Goal: Information Seeking & Learning: Learn about a topic

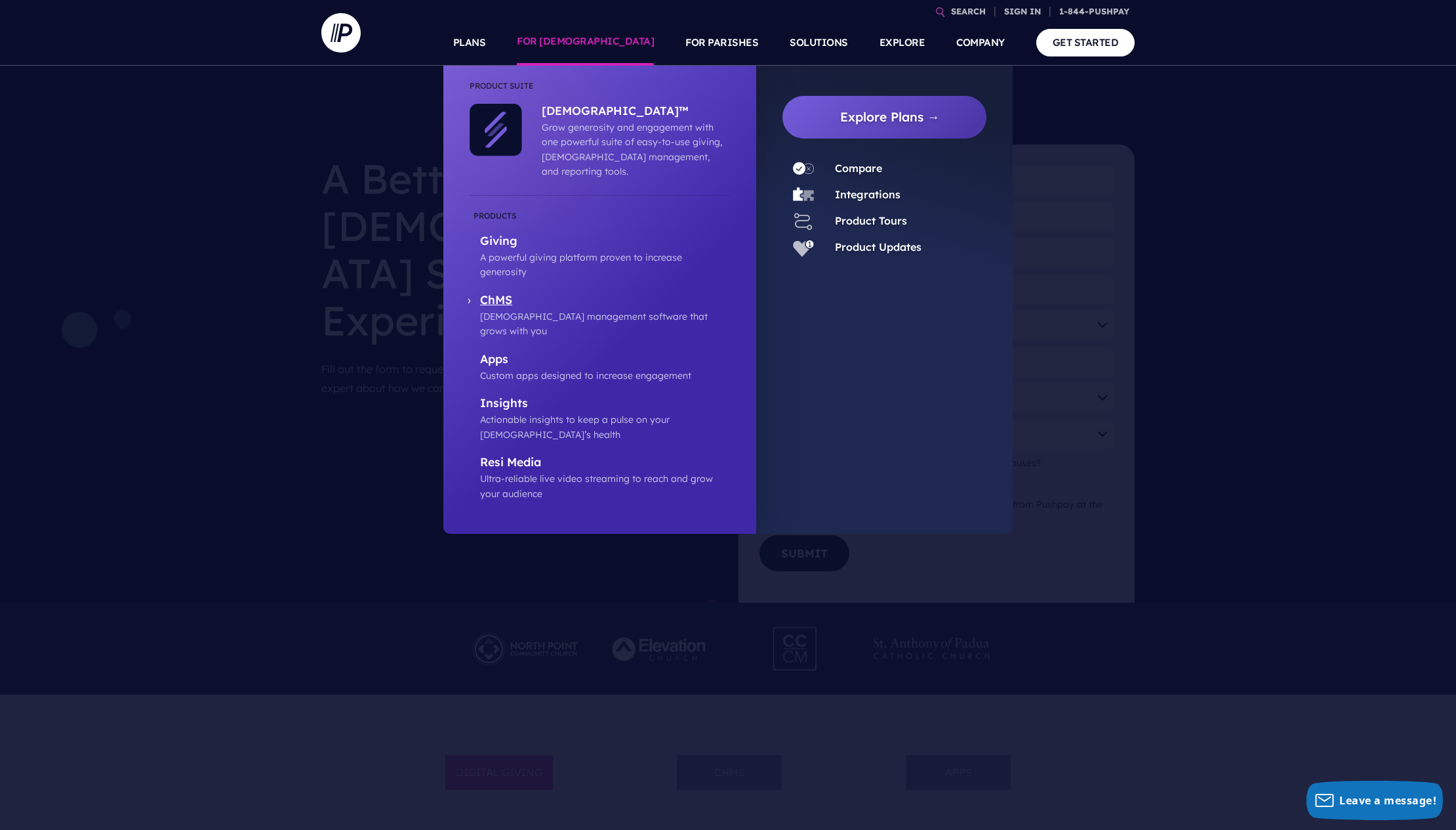
click at [497, 292] on p "ChMS" at bounding box center [605, 301] width 250 height 17
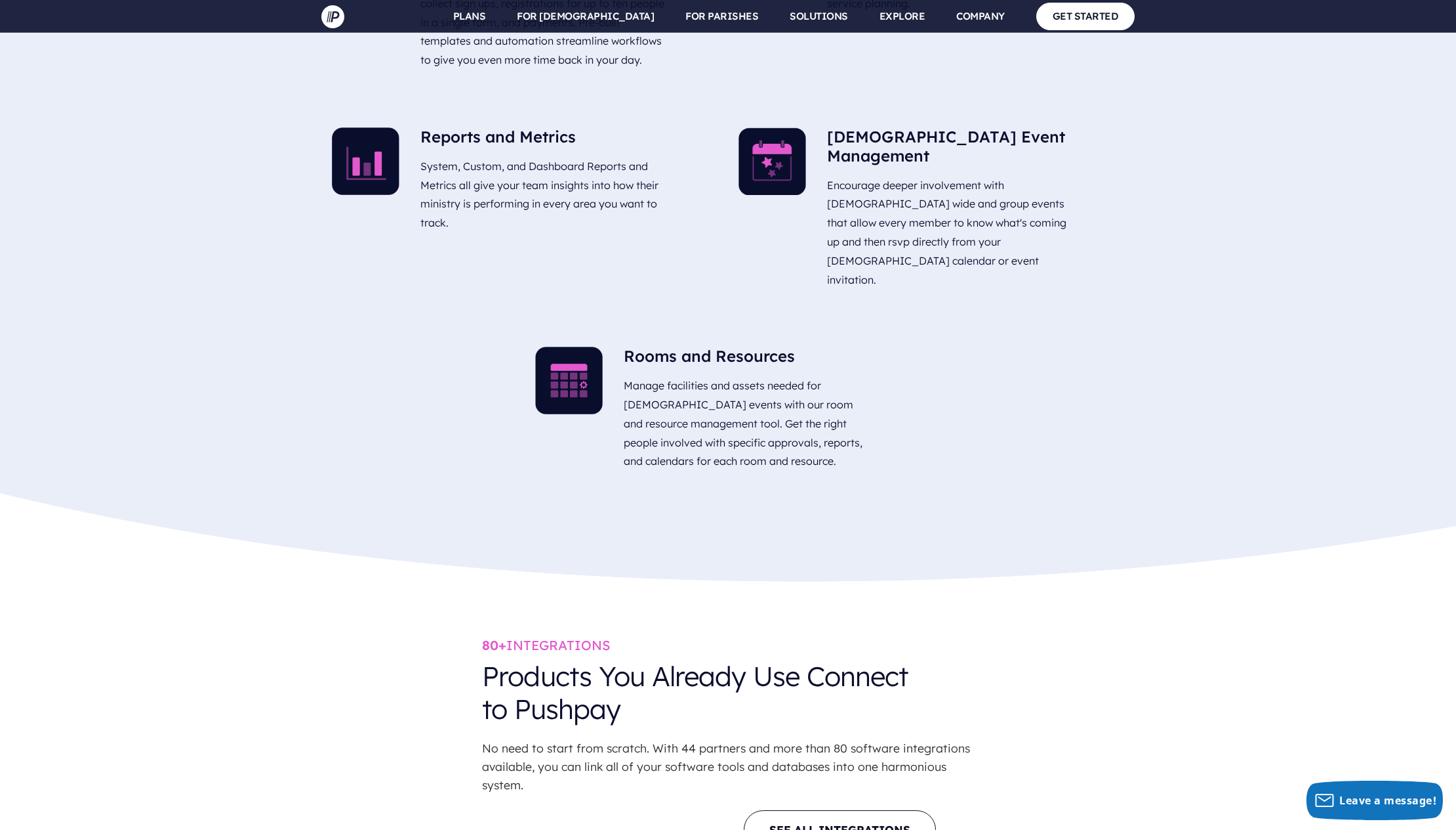
scroll to position [3773, 0]
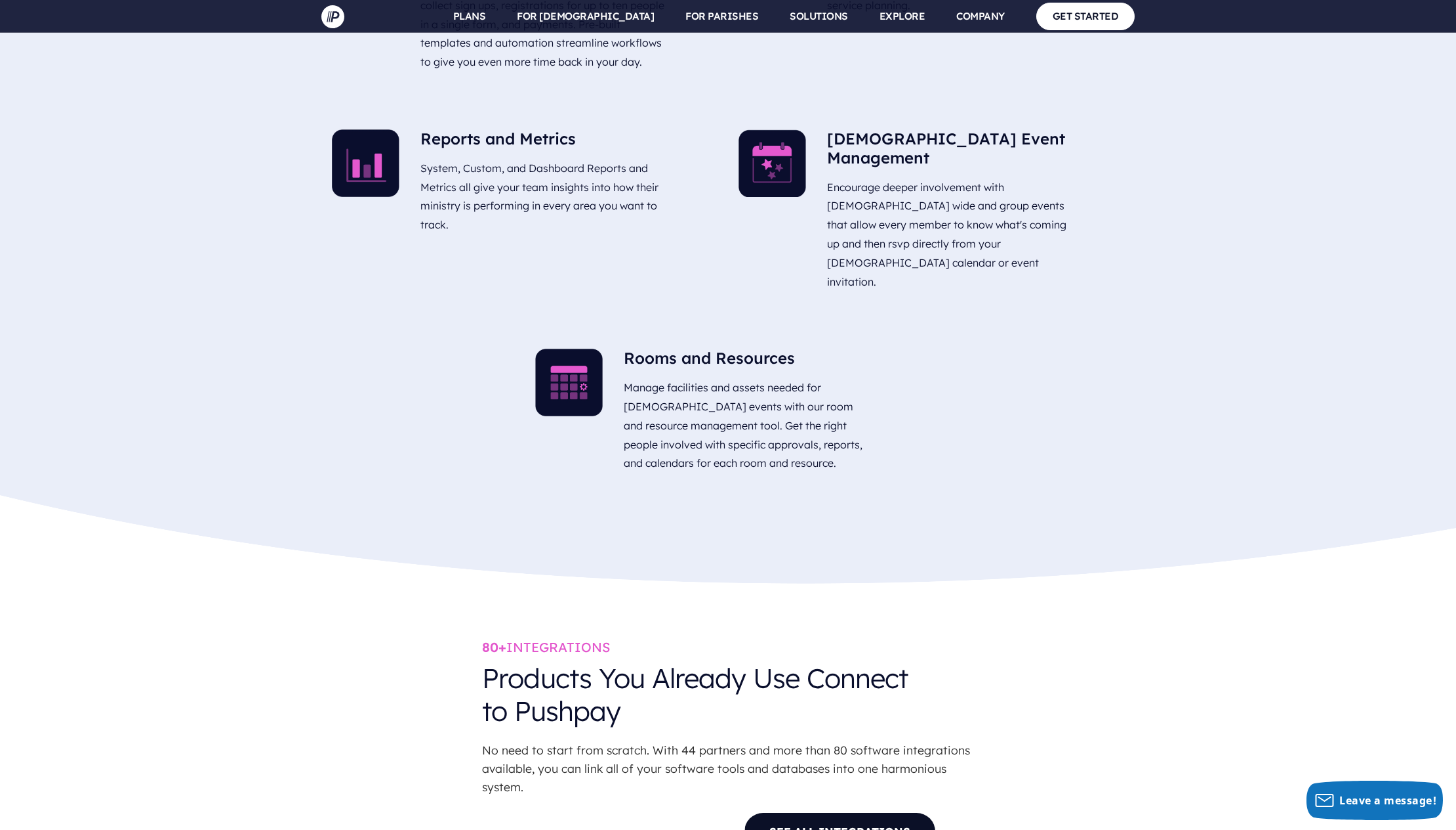
click at [806, 812] on link "SEE ALL INTEGRATIONS" at bounding box center [839, 831] width 192 height 39
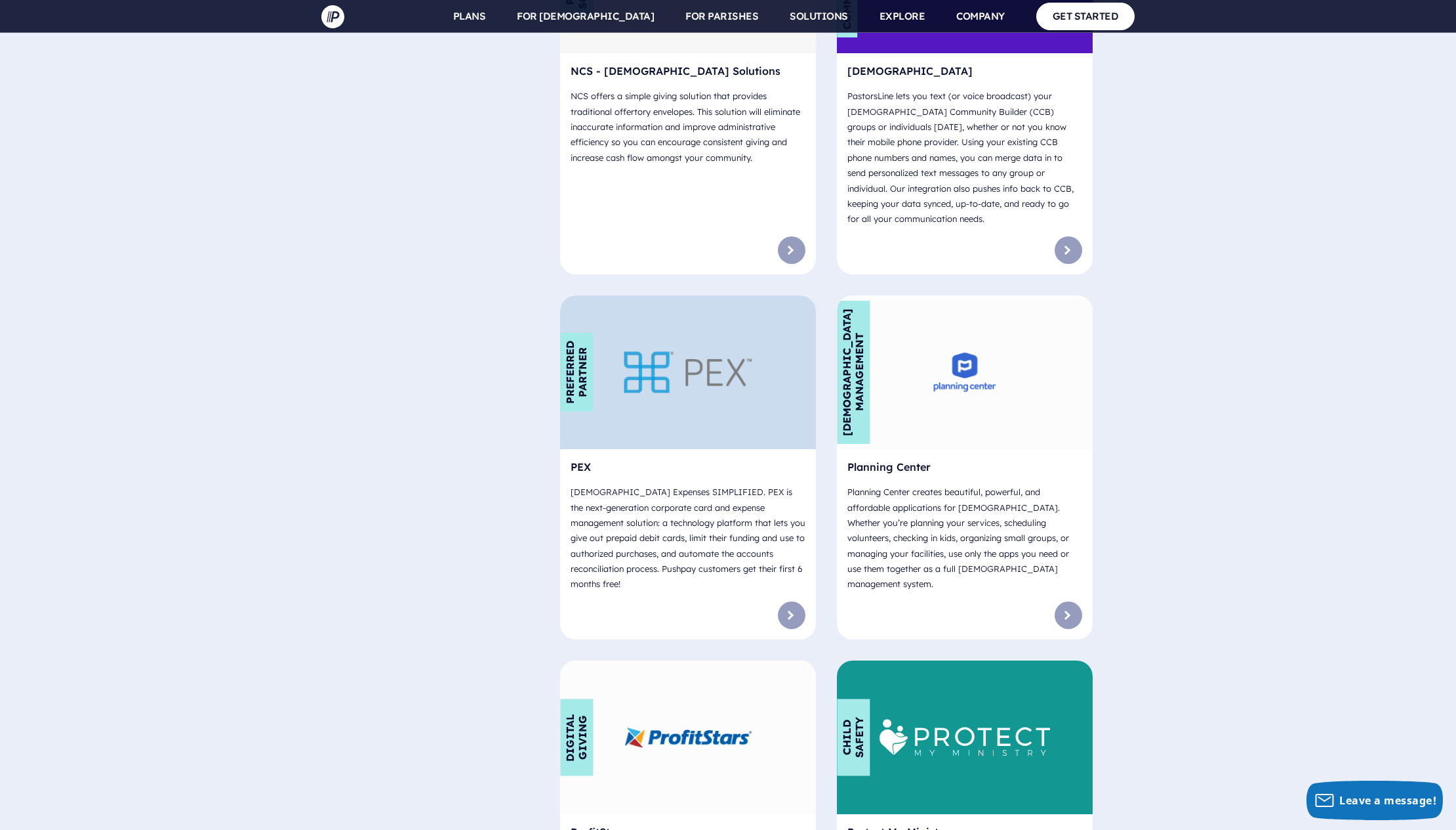
scroll to position [5935, 0]
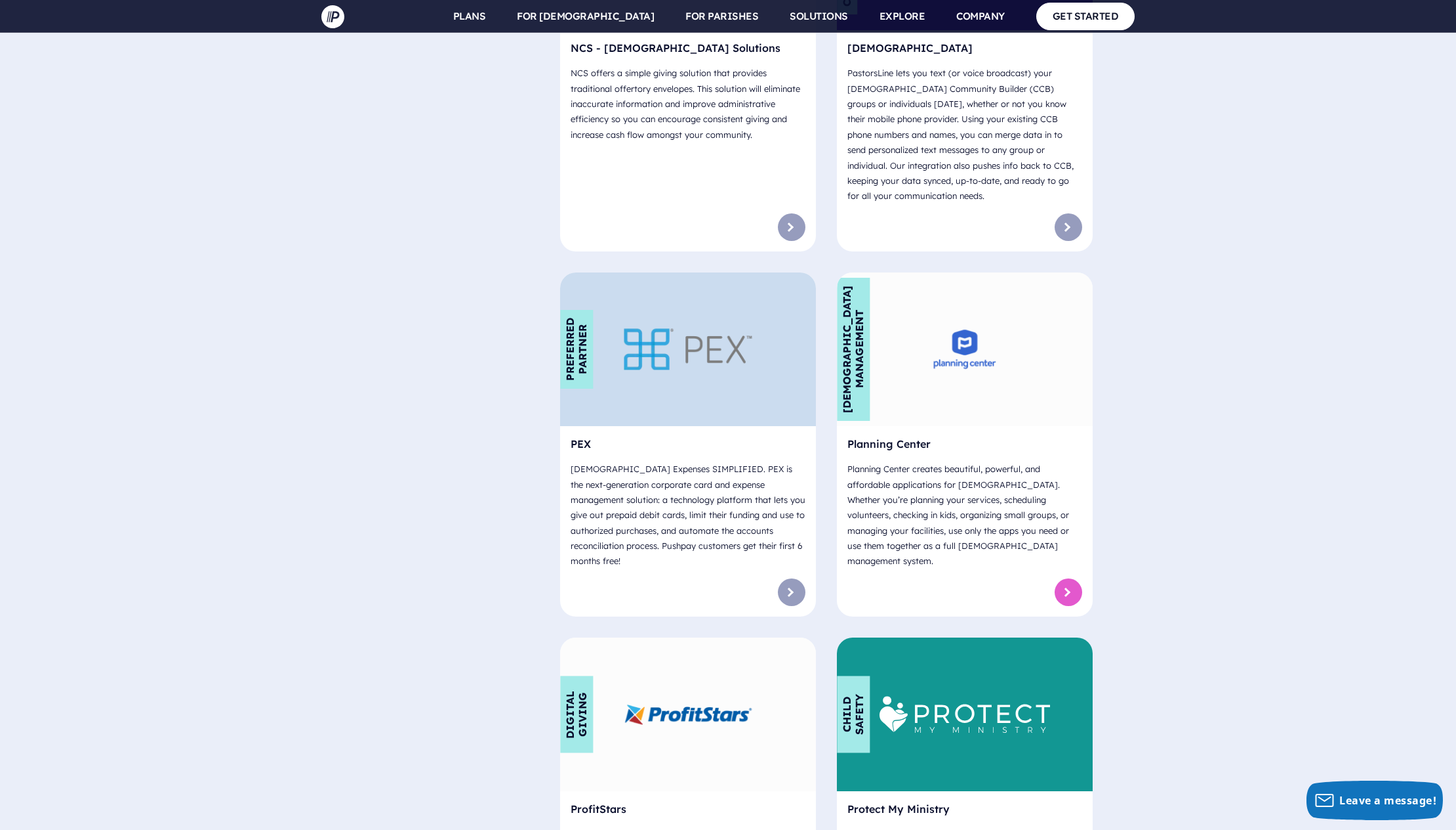
click at [1070, 578] on link at bounding box center [1068, 591] width 27 height 27
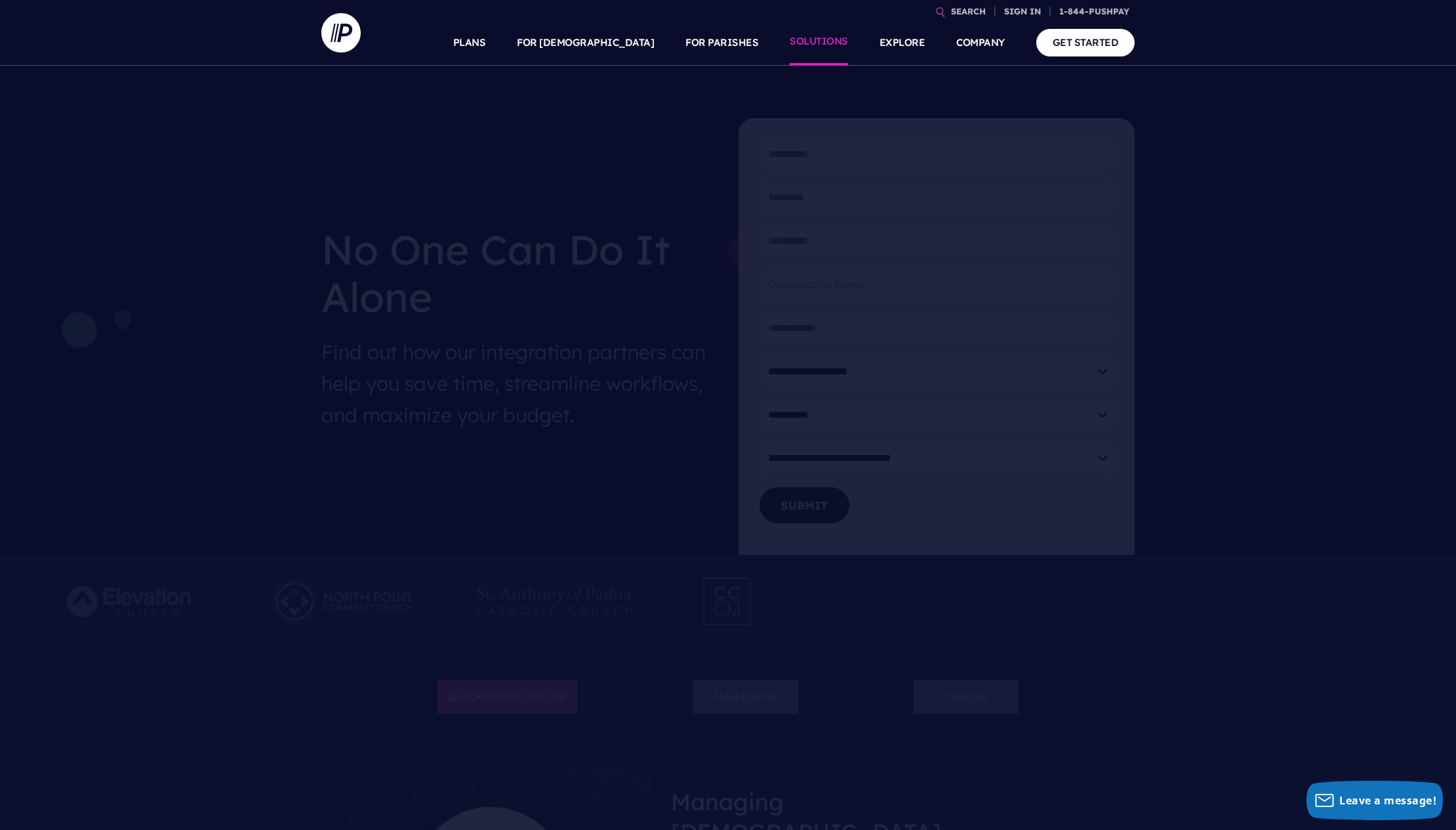
click at [815, 39] on link "SOLUTIONS" at bounding box center [819, 43] width 59 height 46
